Goal: Navigation & Orientation: Find specific page/section

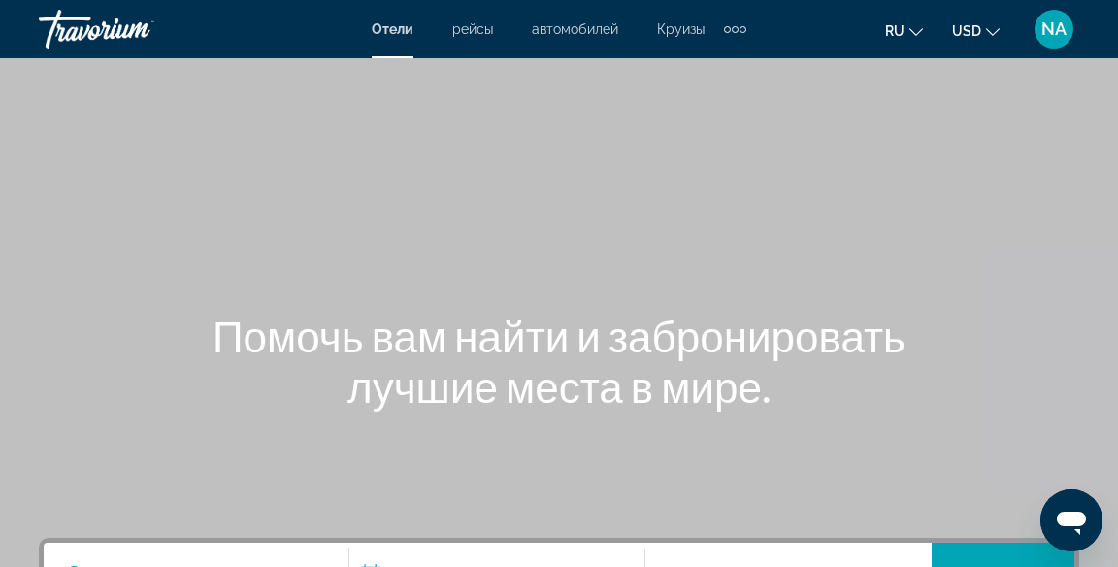
click at [472, 24] on span "рейсы" at bounding box center [472, 29] width 41 height 16
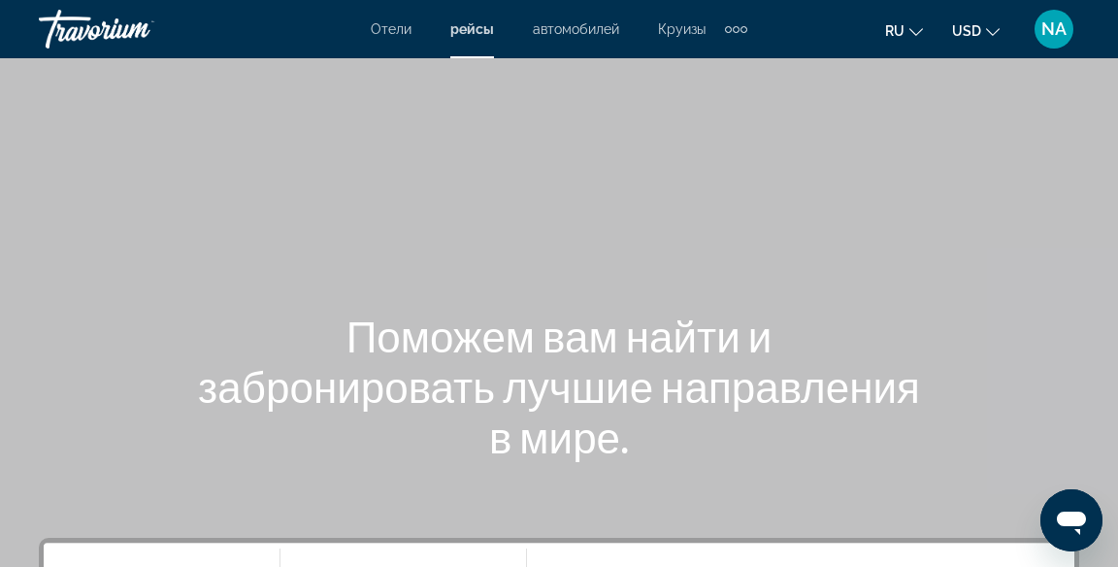
click at [569, 23] on span "автомобилей" at bounding box center [576, 29] width 86 height 16
click at [673, 25] on span "Круизы" at bounding box center [682, 29] width 48 height 16
